Goal: Check status: Check status

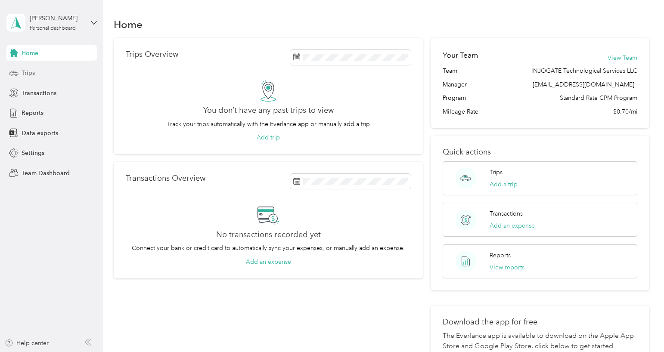
click at [34, 72] on span "Trips" at bounding box center [28, 72] width 13 height 9
